Goal: Task Accomplishment & Management: Manage account settings

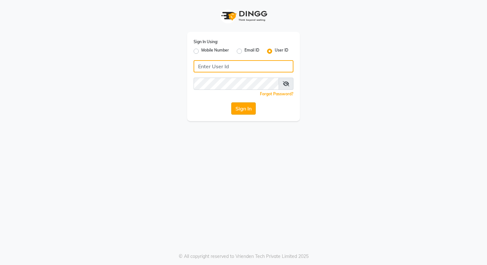
type input "e3694-16"
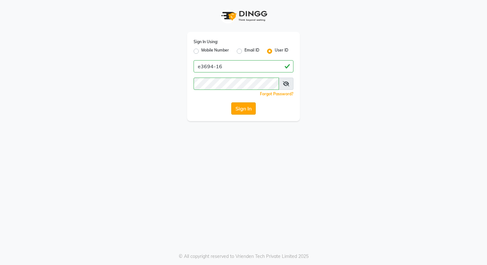
click at [248, 105] on button "Sign In" at bounding box center [243, 108] width 24 height 12
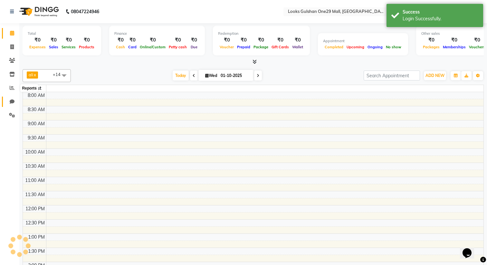
select select "en"
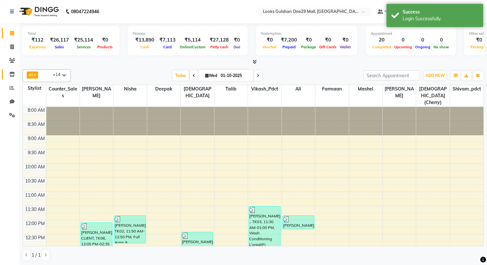
click at [10, 75] on icon at bounding box center [11, 74] width 5 height 5
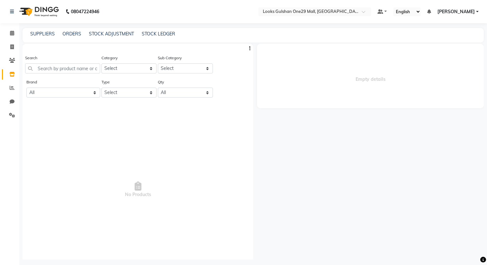
click at [250, 48] on icon "button" at bounding box center [249, 48] width 1 height 5
click at [477, 10] on link "[PERSON_NAME]" at bounding box center [457, 11] width 41 height 7
click at [449, 45] on link "Sign out" at bounding box center [445, 44] width 59 height 10
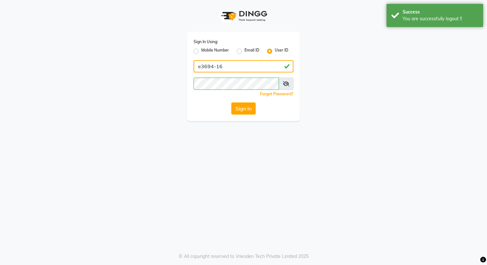
click at [248, 64] on input "e3694-16" at bounding box center [244, 66] width 100 height 12
type input "e3694-01"
click at [241, 106] on button "Sign In" at bounding box center [243, 108] width 24 height 12
